Goal: Register for event/course

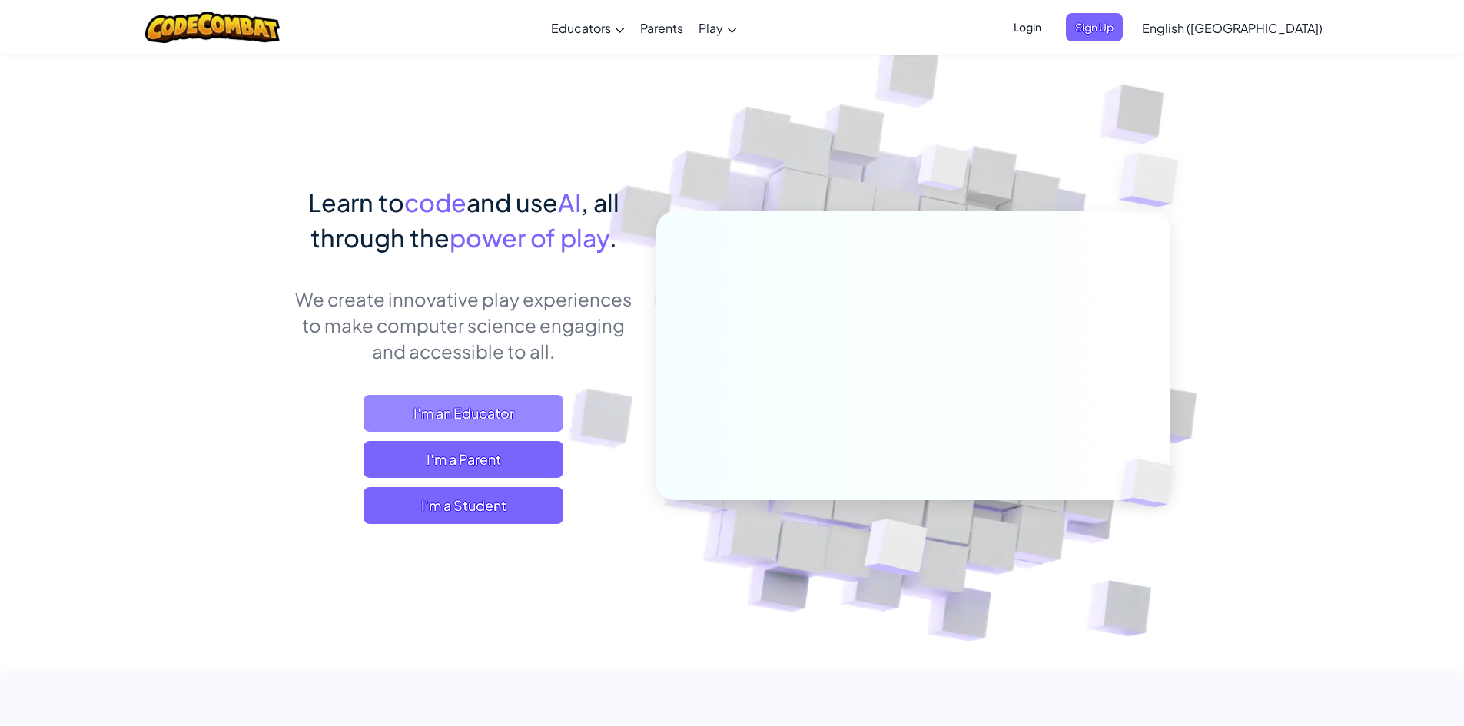
click at [501, 399] on span "I'm an Educator" at bounding box center [463, 413] width 200 height 37
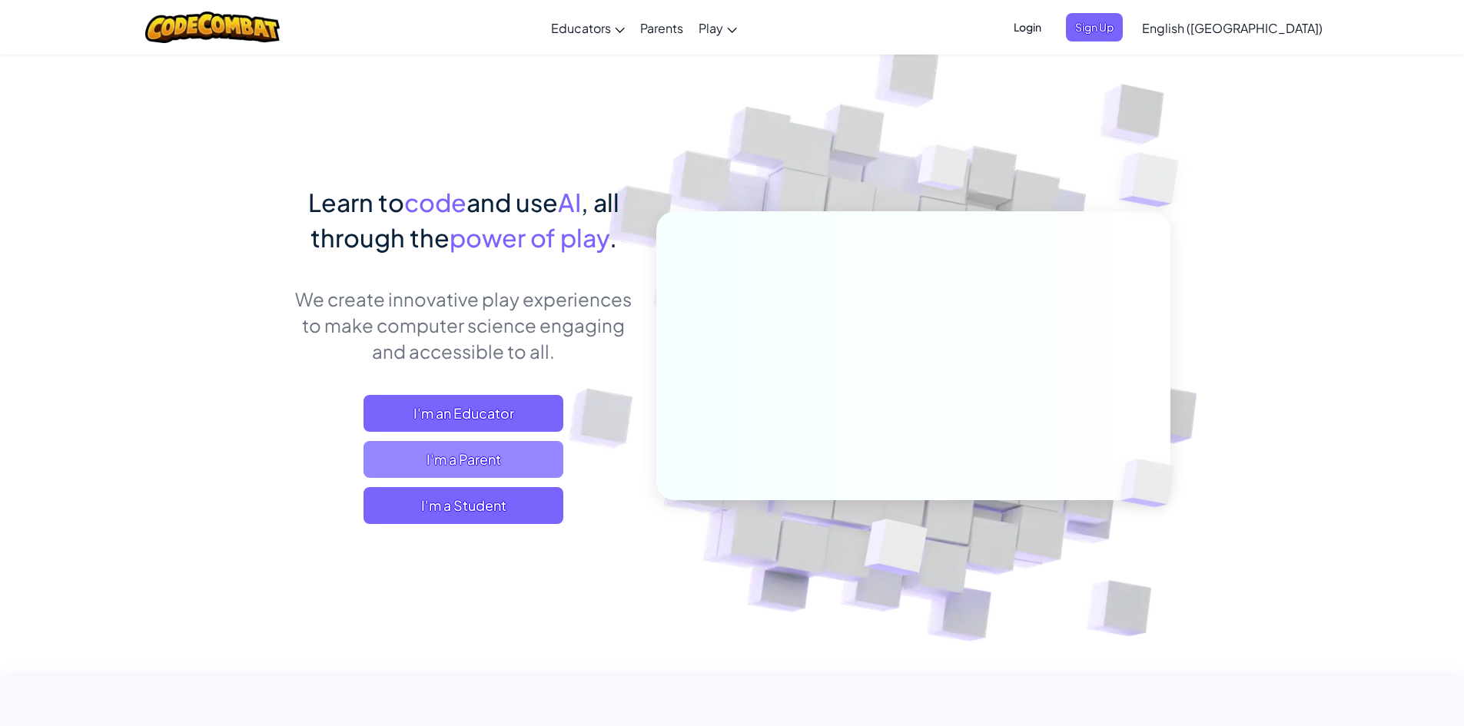
click at [490, 462] on span "I'm a Parent" at bounding box center [463, 459] width 200 height 37
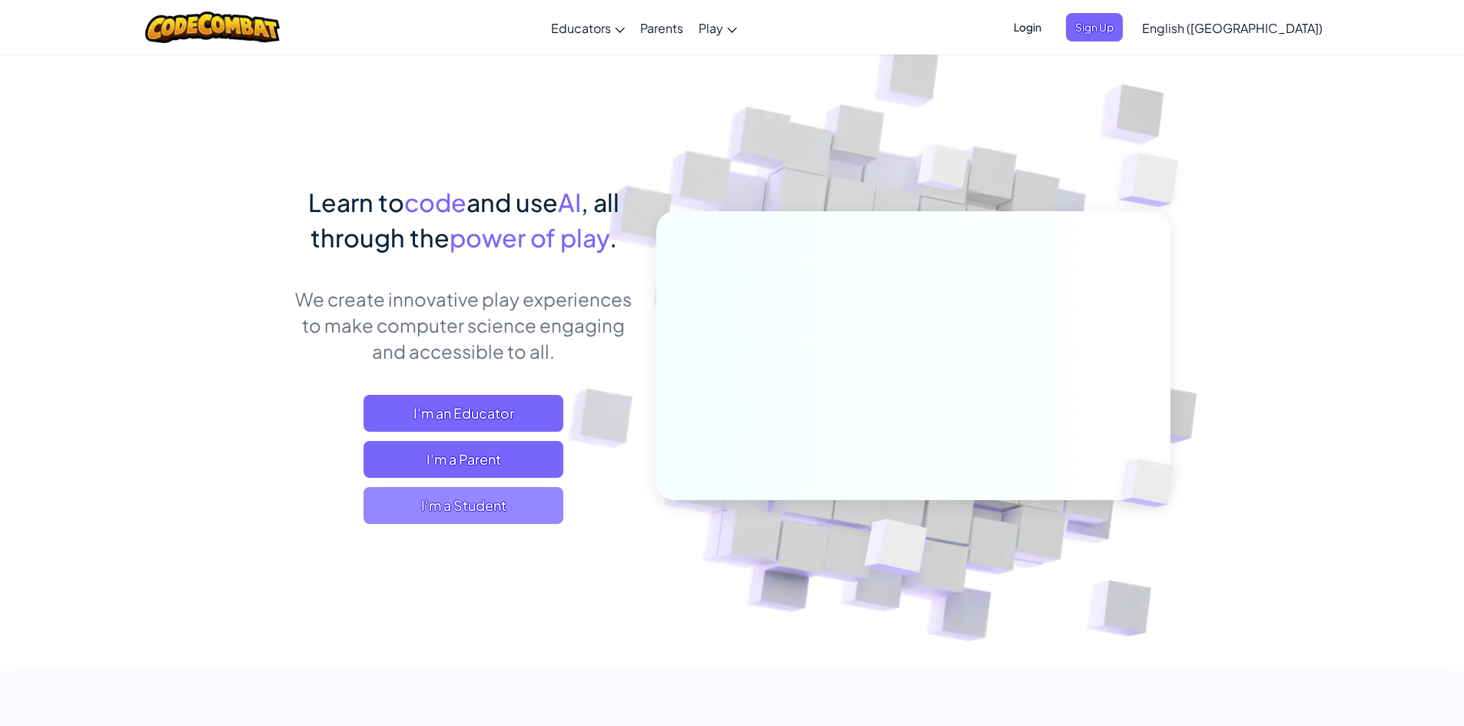
click at [414, 515] on span "I'm a Student" at bounding box center [463, 505] width 200 height 37
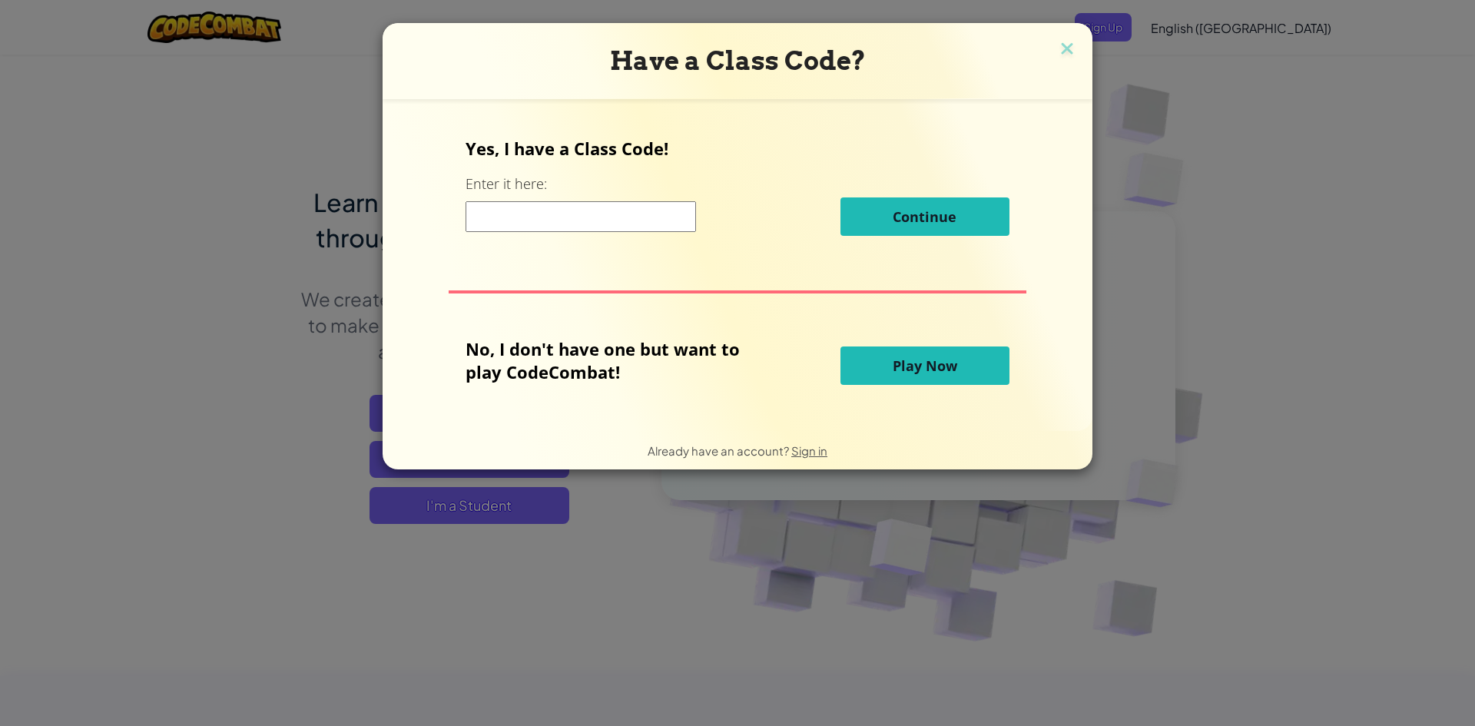
click at [596, 204] on input at bounding box center [581, 216] width 230 height 31
type input "g"
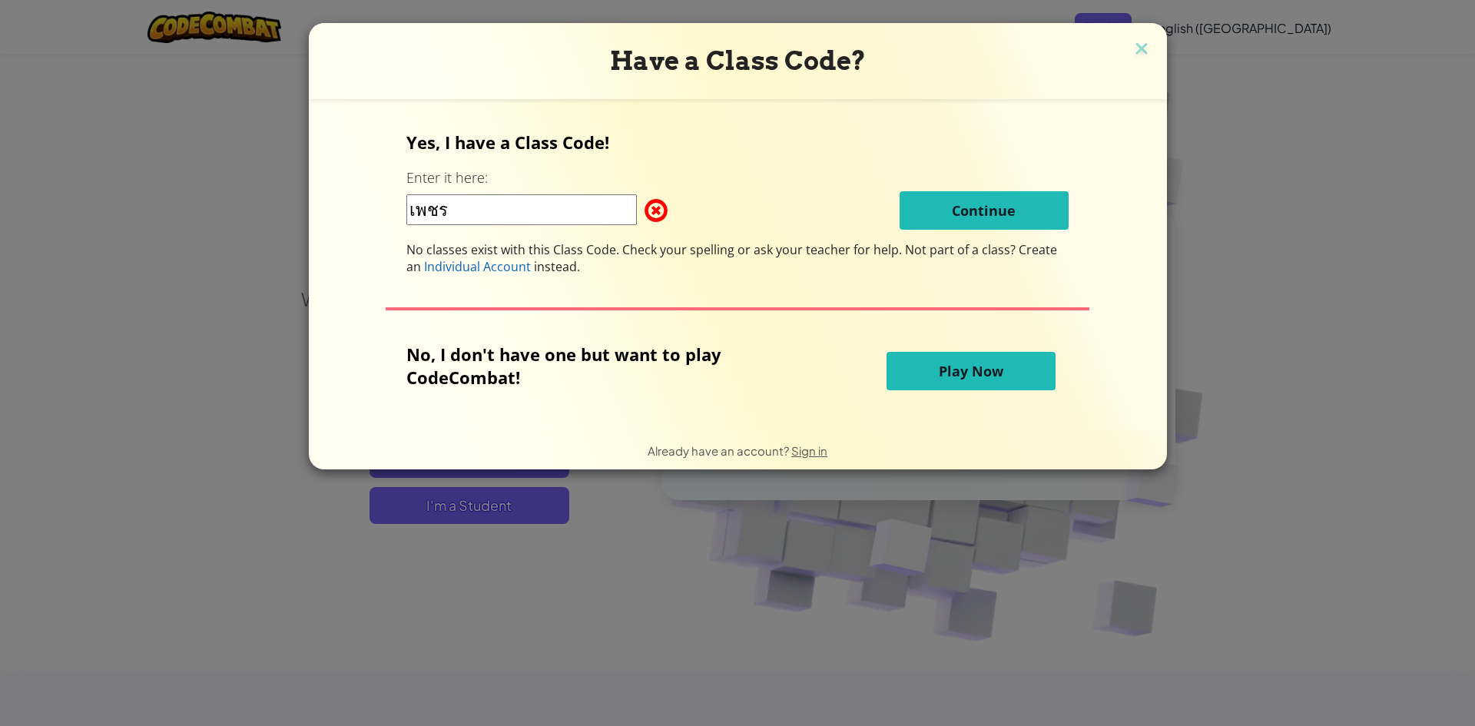
type input "เพชร"
click at [645, 213] on span at bounding box center [645, 210] width 0 height 31
click at [1132, 45] on img at bounding box center [1142, 49] width 20 height 23
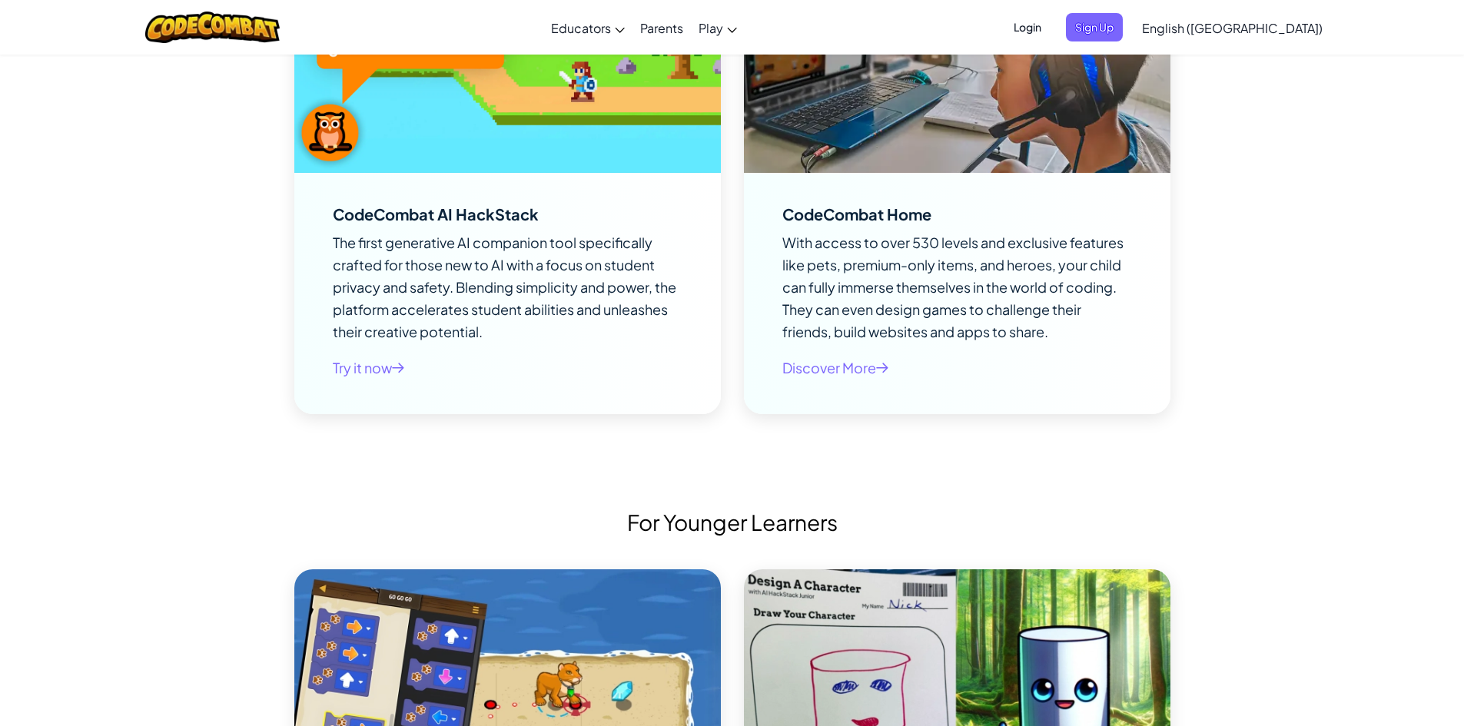
scroll to position [3457, 0]
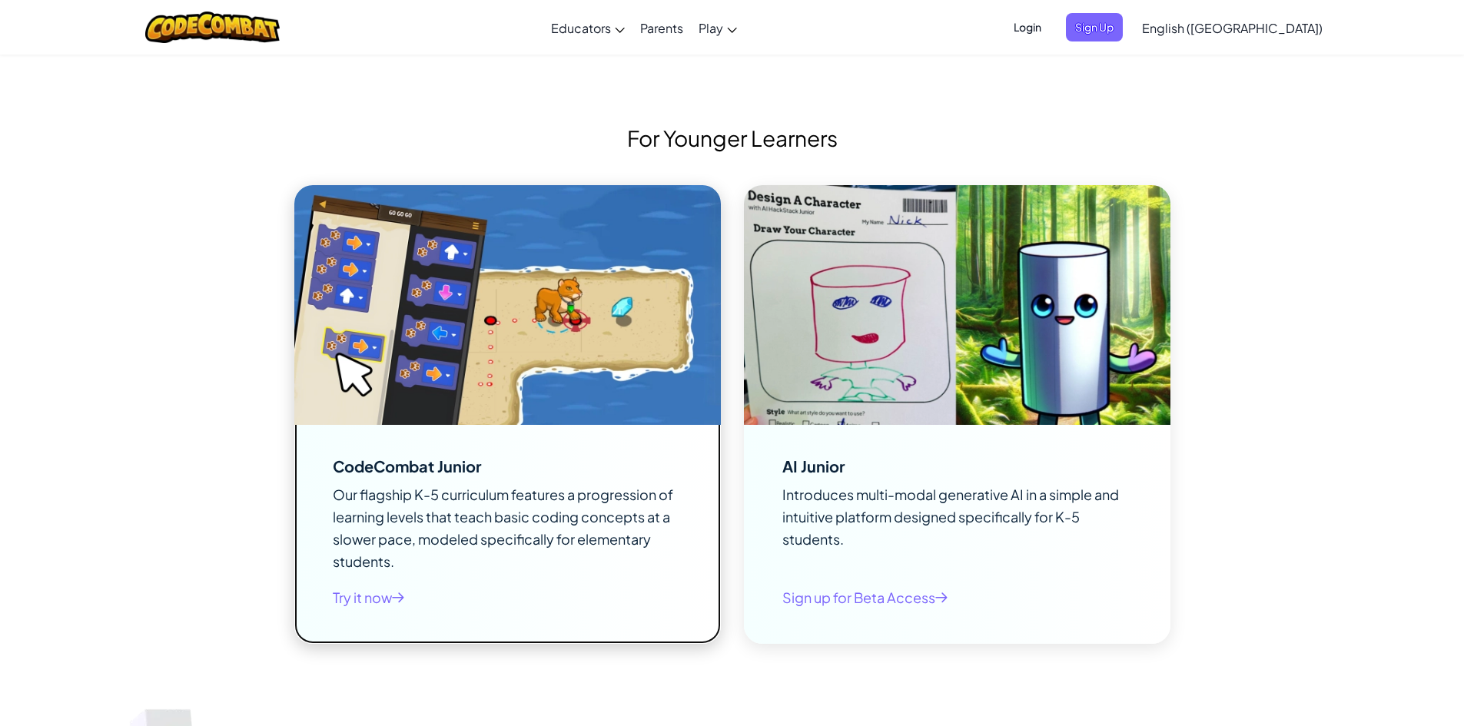
click at [492, 366] on img at bounding box center [507, 305] width 426 height 240
click at [567, 478] on div "CodeCombat Junior Our flagship K-5 curriculum features a progression of learnin…" at bounding box center [508, 534] width 350 height 157
